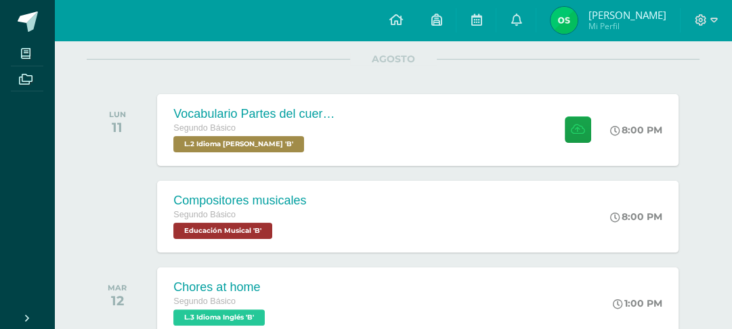
scroll to position [80, 0]
click at [704, 22] on icon at bounding box center [701, 20] width 12 height 12
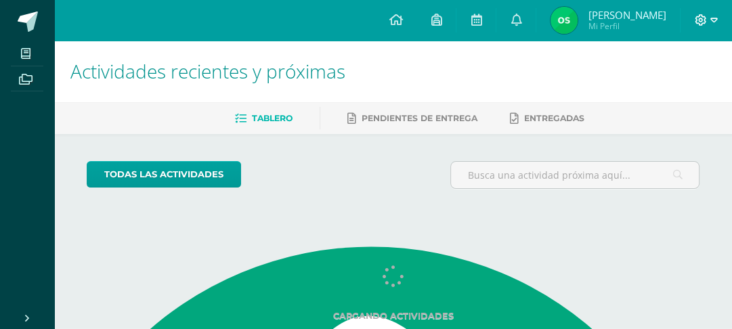
scroll to position [80, 0]
click at [711, 24] on icon at bounding box center [714, 20] width 7 height 12
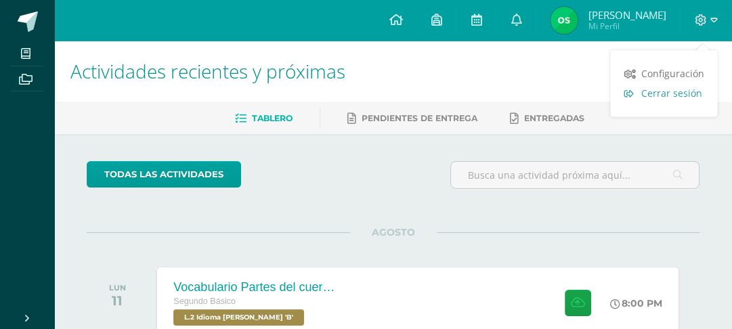
click at [662, 95] on span "Cerrar sesión" at bounding box center [671, 93] width 61 height 13
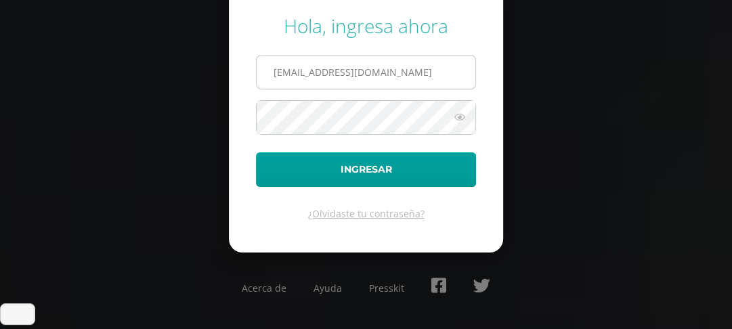
click at [416, 77] on input "[EMAIL_ADDRESS][DOMAIN_NAME]" at bounding box center [366, 72] width 219 height 33
type input "[EMAIL_ADDRESS][DOMAIN_NAME]"
click at [383, 203] on form "Hola, ingresa ahora [EMAIL_ADDRESS][DOMAIN_NAME] Ingresar ¿Olvidaste tu contras…" at bounding box center [366, 116] width 274 height 272
click at [385, 203] on form "Hola, ingresa ahora [EMAIL_ADDRESS][DOMAIN_NAME] Ingresar ¿Olvidaste tu contras…" at bounding box center [366, 116] width 274 height 272
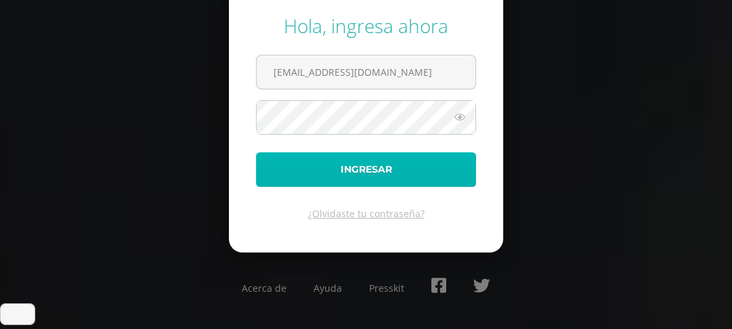
click at [401, 186] on button "Ingresar" at bounding box center [366, 169] width 220 height 35
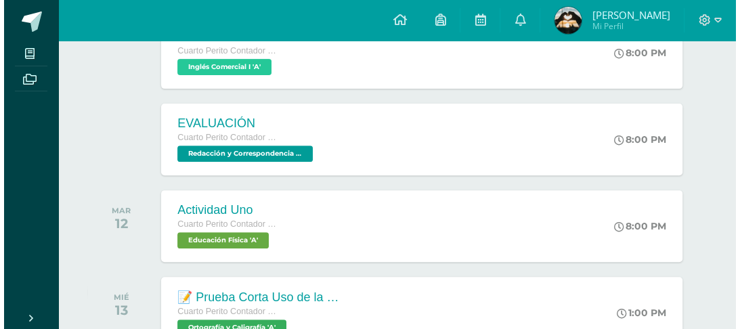
scroll to position [333, 0]
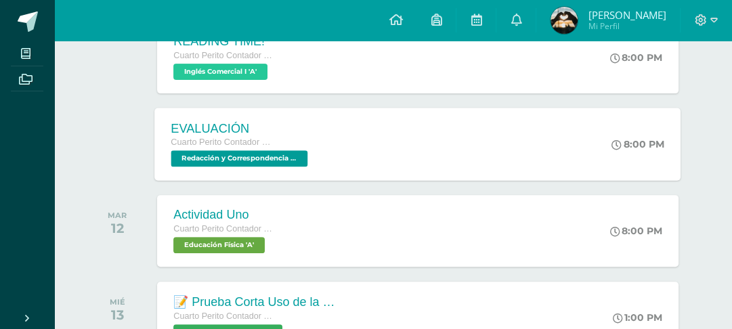
type textarea "00 PM"
click at [634, 180] on div "8:00 PM" at bounding box center [646, 144] width 72 height 72
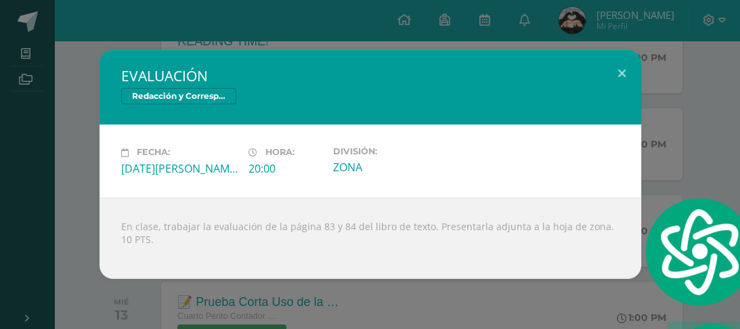
click at [688, 144] on div "EVALUACIÓN Redacción y Correspondencia Mercantil Fecha: Lunes 11 de Agosto Hora…" at bounding box center [370, 164] width 730 height 228
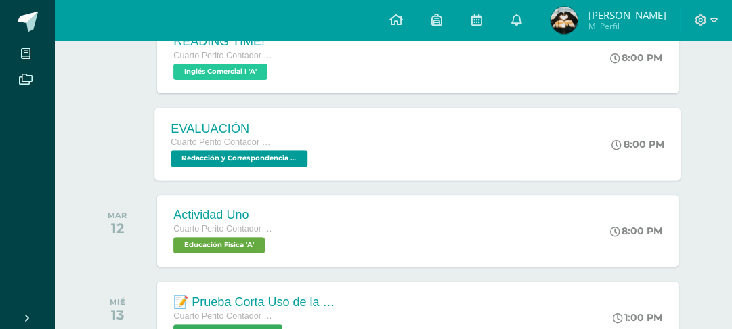
click at [672, 150] on div "8:00 PM" at bounding box center [646, 144] width 72 height 72
